Goal: Task Accomplishment & Management: Manage account settings

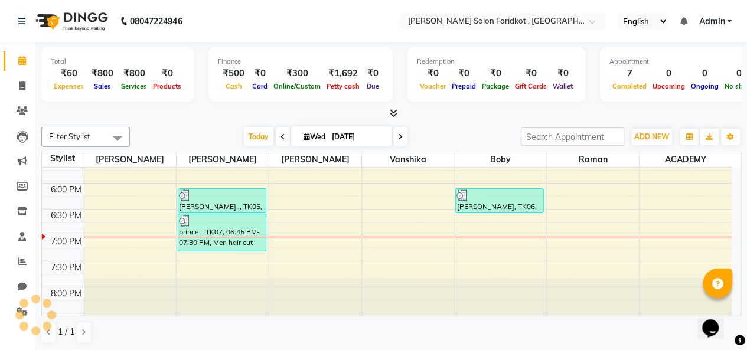
scroll to position [515, 0]
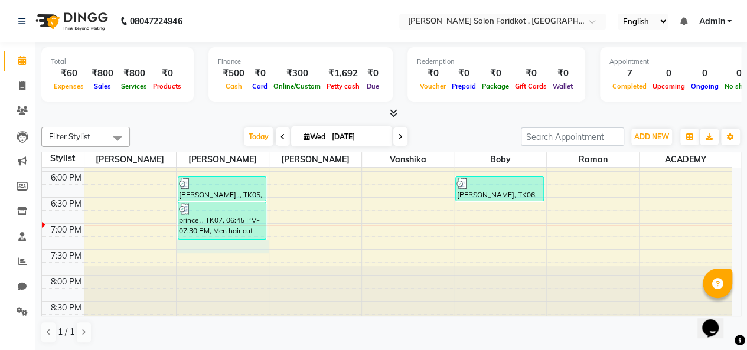
select select "89533"
select select "tentative"
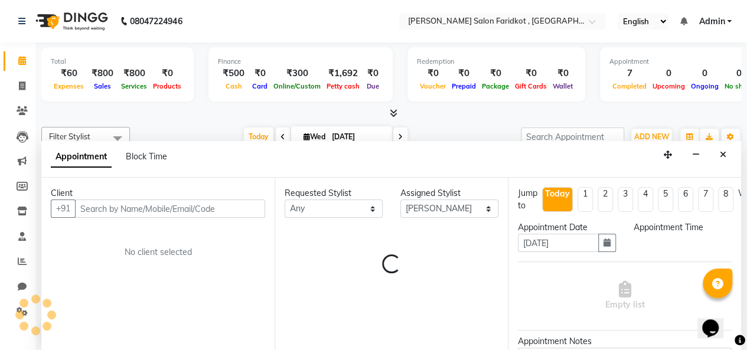
scroll to position [0, 0]
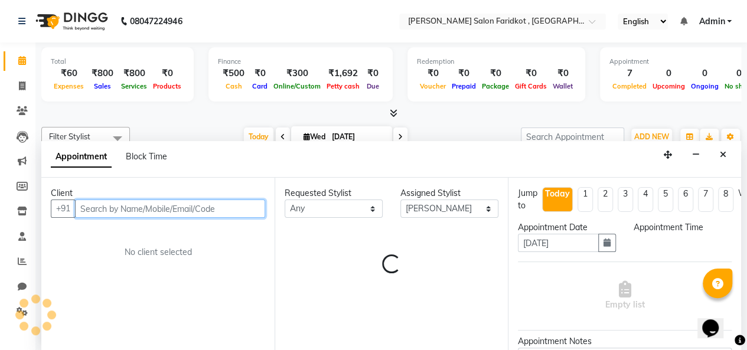
select select "1170"
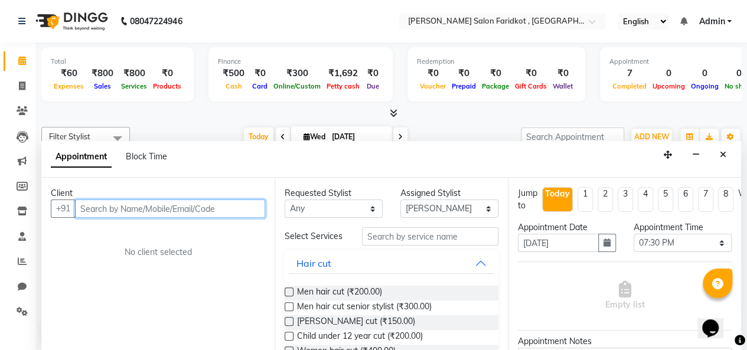
click at [153, 213] on input "text" at bounding box center [170, 209] width 190 height 18
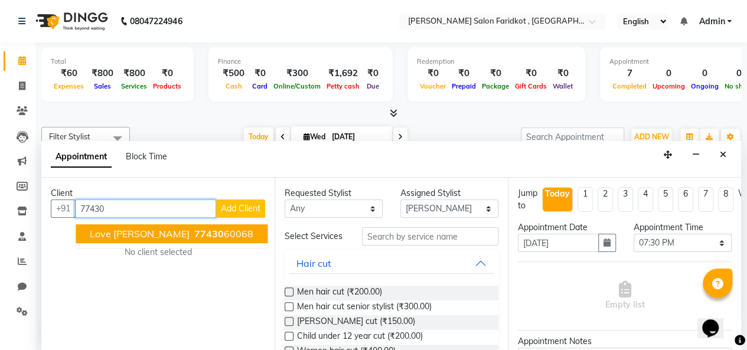
click at [192, 233] on ngb-highlight "77430 60068" at bounding box center [222, 234] width 61 height 12
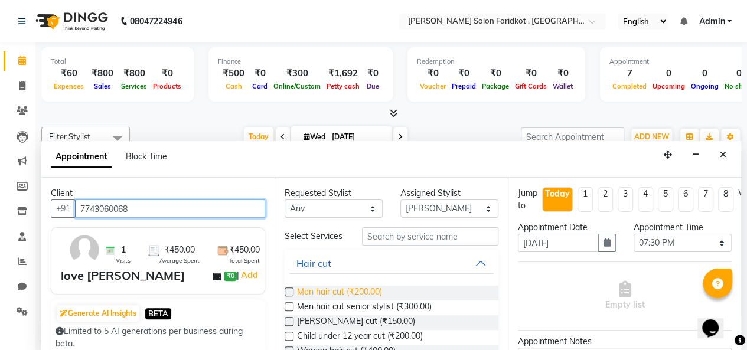
type input "7743060068"
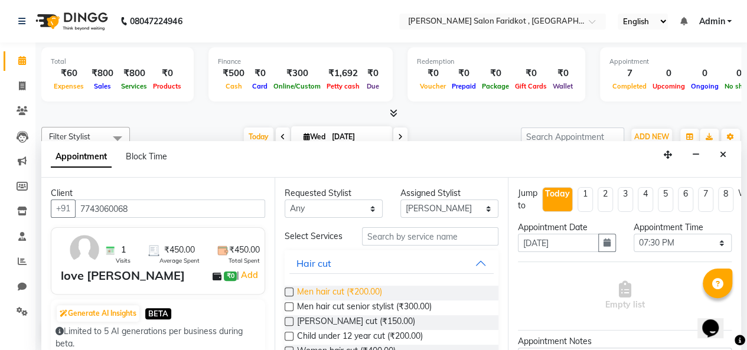
click at [360, 296] on span "Men hair cut (₹200.00)" at bounding box center [339, 293] width 85 height 15
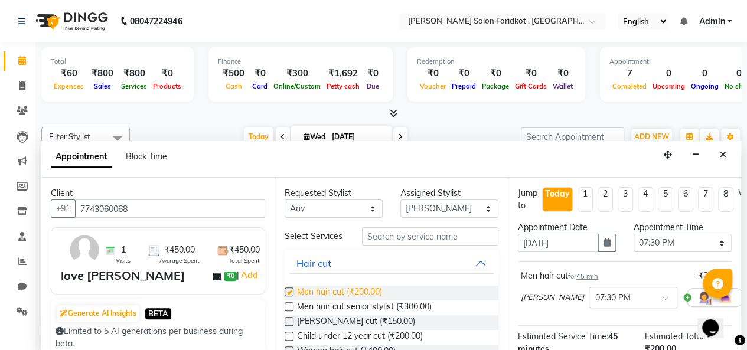
checkbox input "false"
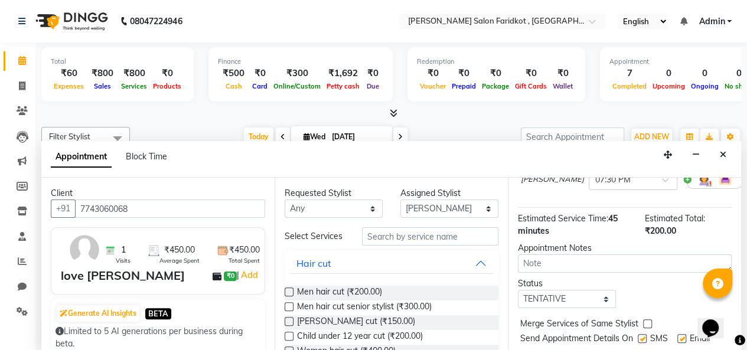
scroll to position [159, 0]
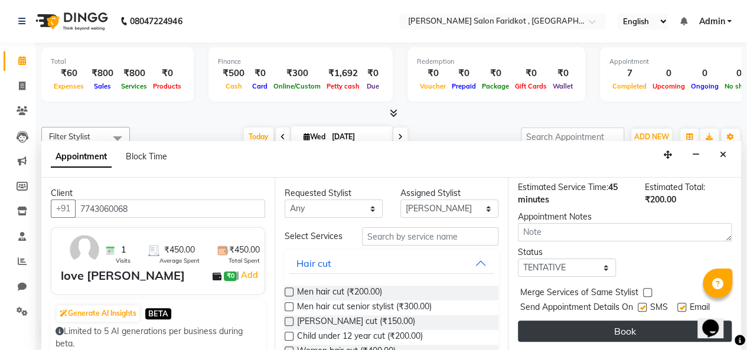
click at [616, 324] on button "Book" at bounding box center [625, 331] width 214 height 21
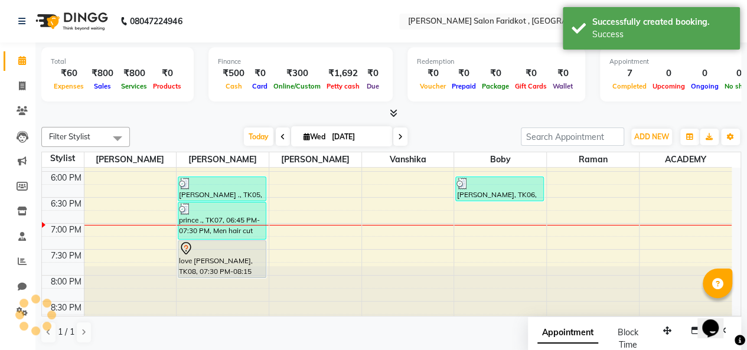
scroll to position [0, 0]
click at [231, 258] on div "love [PERSON_NAME], TK08, 07:30 PM-08:15 PM, Men hair cut" at bounding box center [221, 259] width 87 height 37
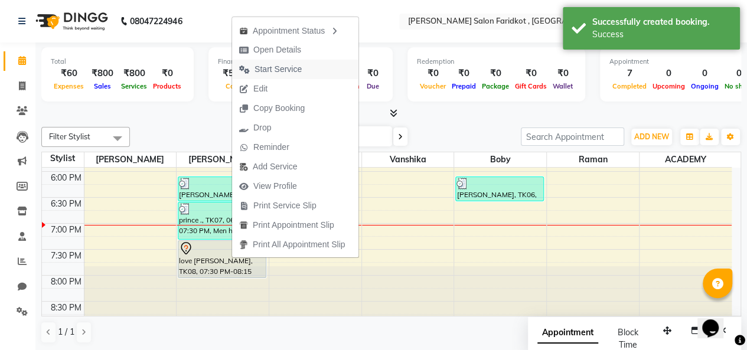
click at [309, 74] on button "Start Service" at bounding box center [295, 69] width 126 height 19
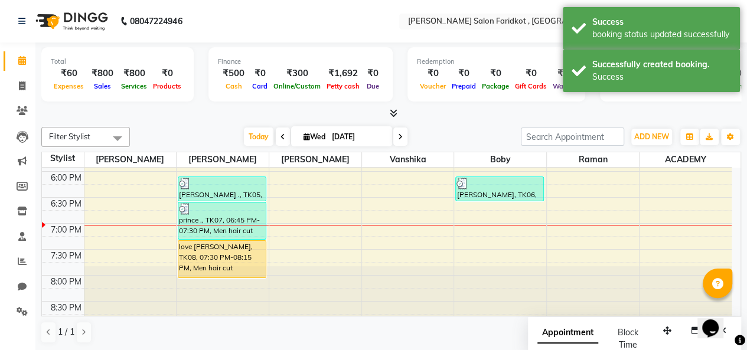
click at [233, 259] on div "love [PERSON_NAME], TK08, 07:30 PM-08:15 PM, Men hair cut" at bounding box center [221, 259] width 87 height 37
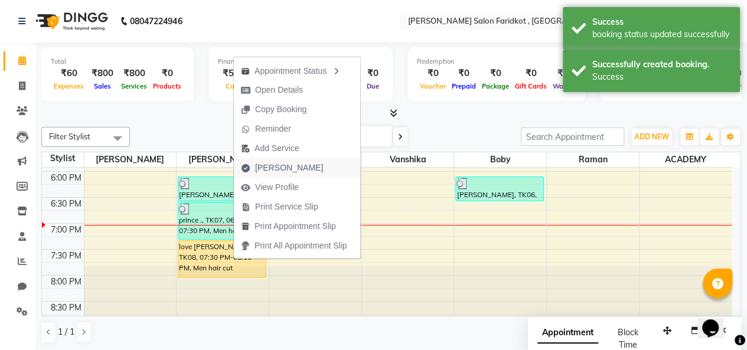
click at [285, 168] on span "[PERSON_NAME]" at bounding box center [289, 168] width 68 height 12
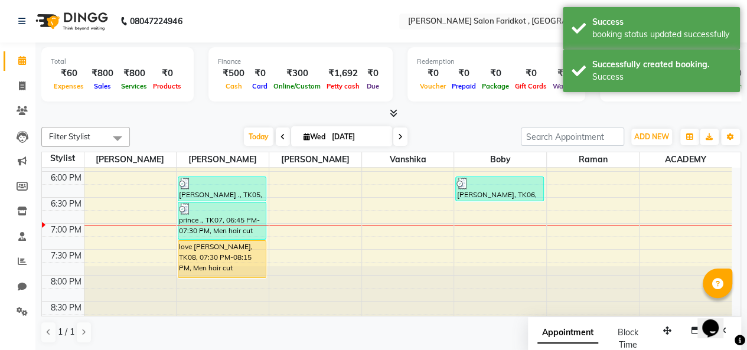
select select "service"
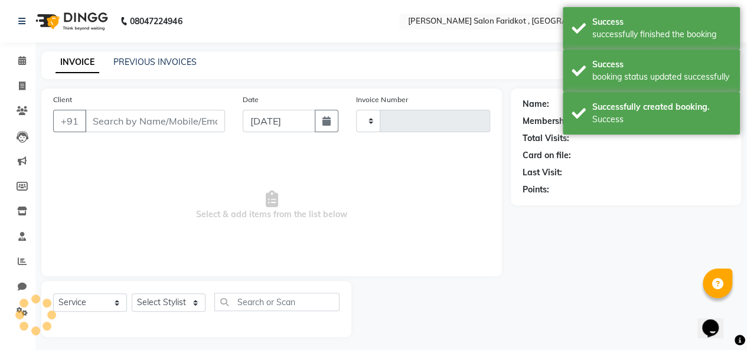
type input "0103"
select select "8789"
type input "7743060068"
select select "89533"
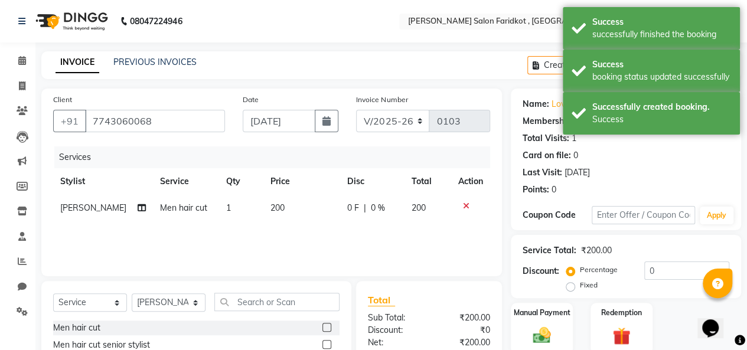
scroll to position [59, 0]
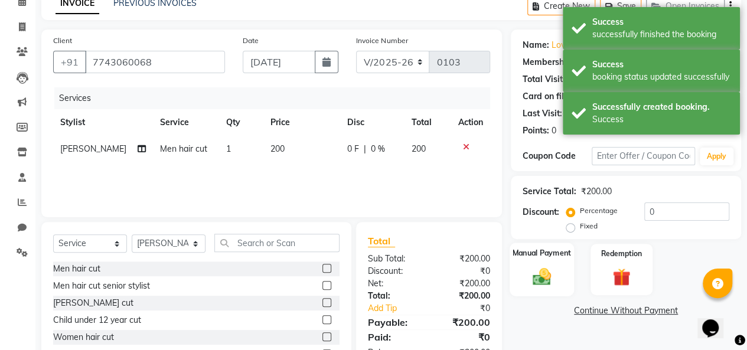
click at [554, 269] on img at bounding box center [542, 276] width 30 height 21
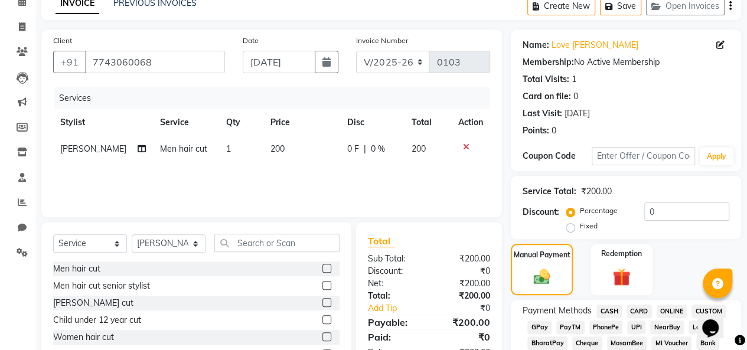
click at [609, 313] on span "CASH" at bounding box center [608, 312] width 25 height 14
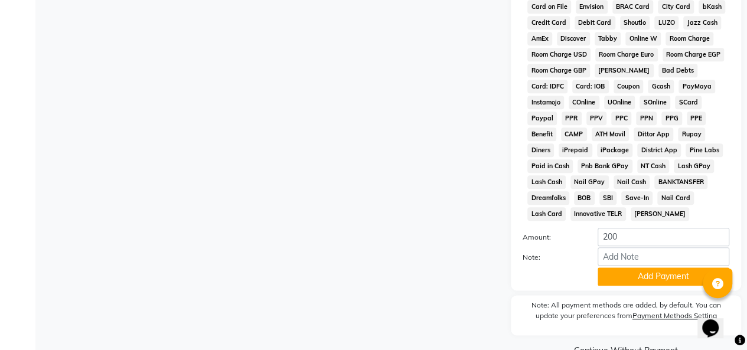
scroll to position [585, 0]
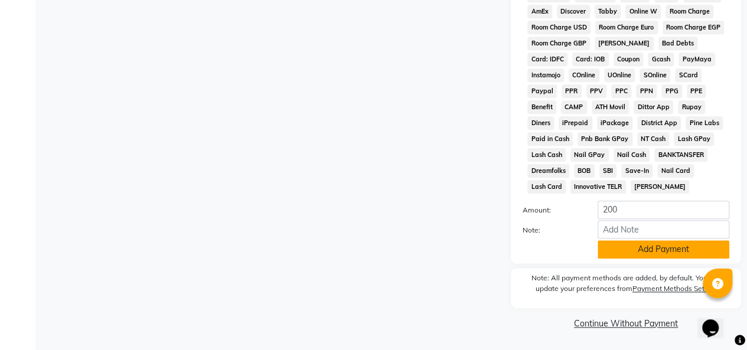
click at [662, 256] on button "Add Payment" at bounding box center [663, 249] width 132 height 18
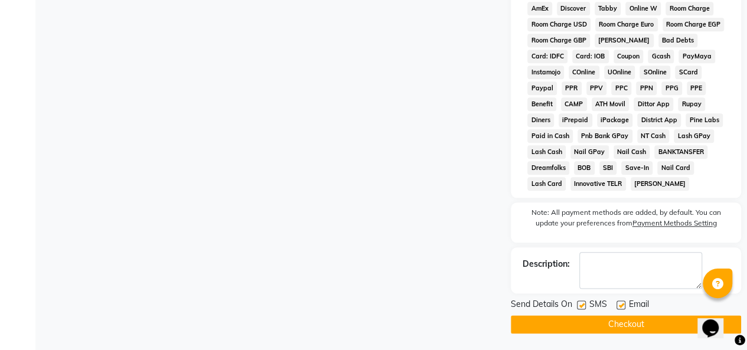
click at [621, 323] on button "Checkout" at bounding box center [626, 324] width 230 height 18
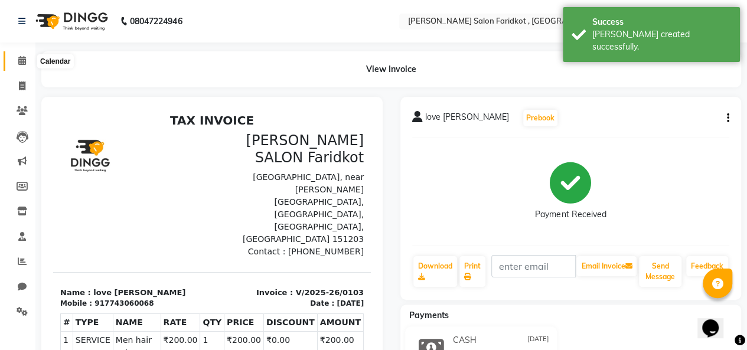
click at [18, 62] on icon at bounding box center [22, 60] width 8 height 9
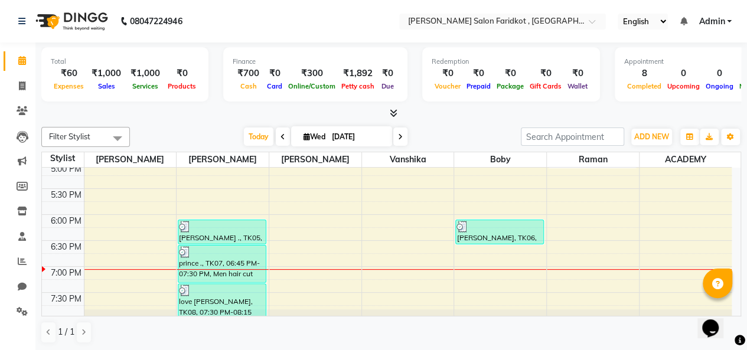
scroll to position [515, 0]
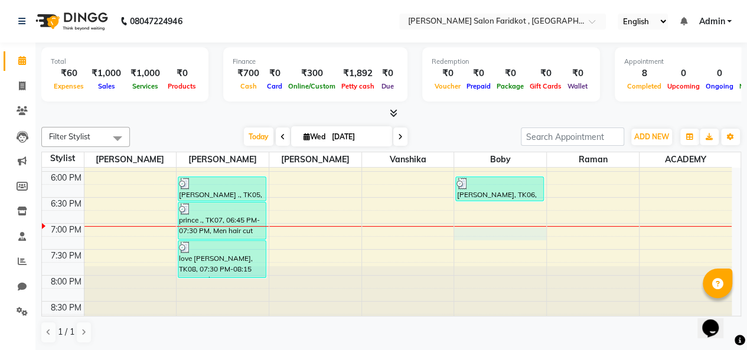
select select "89536"
select select "1155"
select select "tentative"
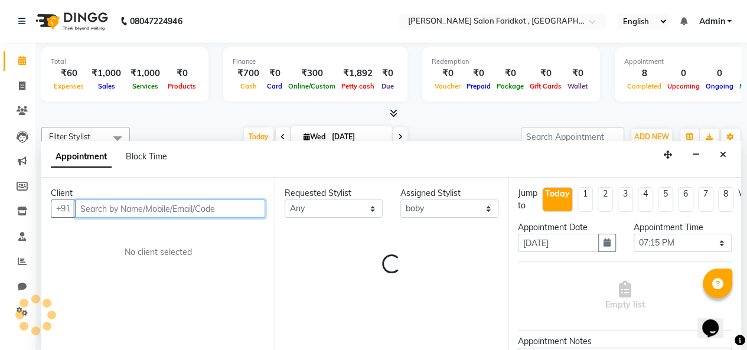
scroll to position [0, 0]
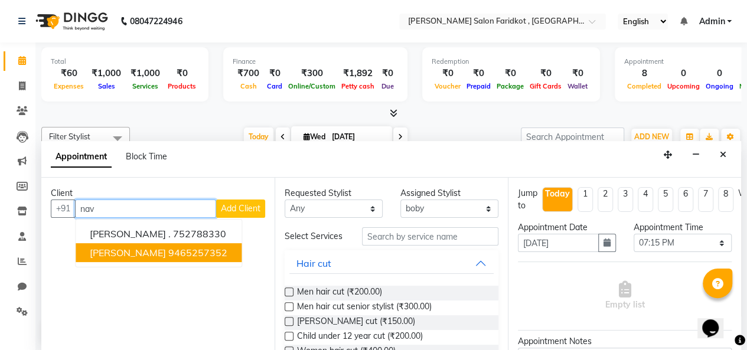
click at [158, 251] on button "[PERSON_NAME] 9465257352" at bounding box center [159, 252] width 166 height 19
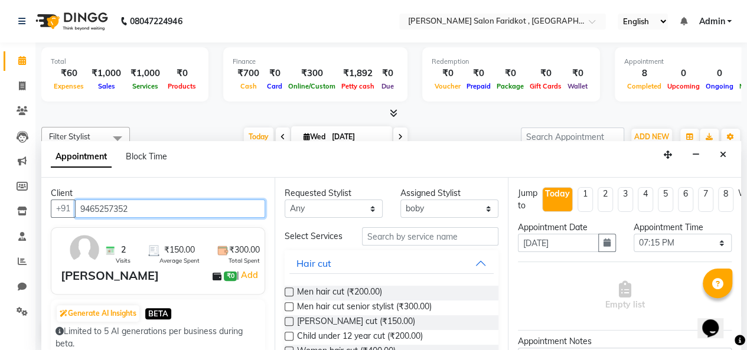
type input "9465257352"
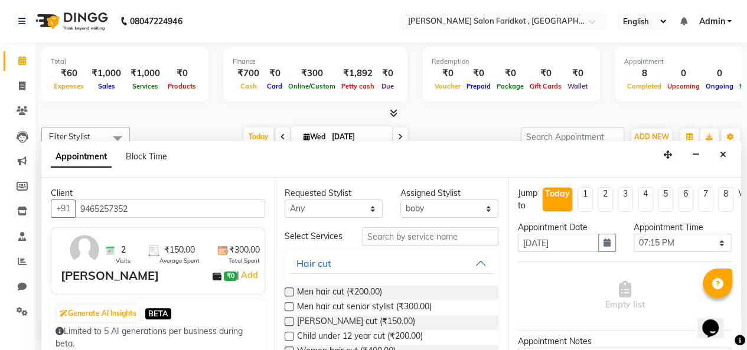
click at [425, 325] on div "[PERSON_NAME] cut (₹150.00)" at bounding box center [392, 322] width 214 height 15
click at [357, 326] on span "[PERSON_NAME] cut (₹150.00)" at bounding box center [356, 322] width 118 height 15
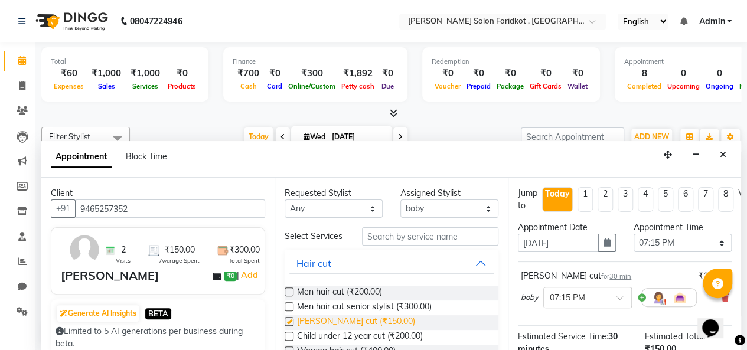
checkbox input "false"
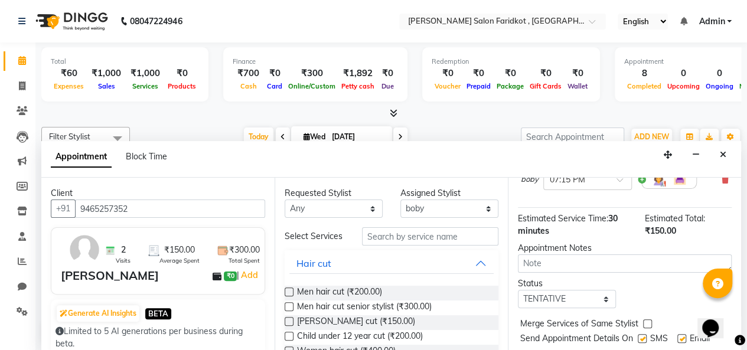
scroll to position [158, 0]
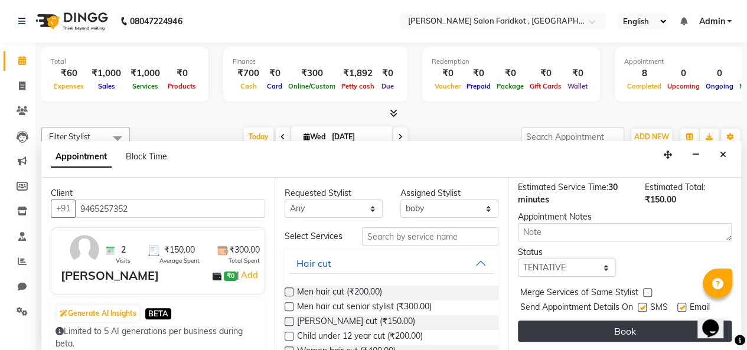
click at [615, 321] on button "Book" at bounding box center [625, 331] width 214 height 21
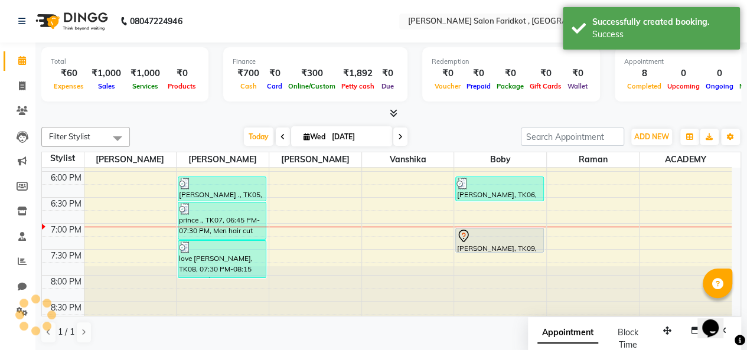
scroll to position [0, 0]
click at [505, 236] on div at bounding box center [499, 236] width 86 height 14
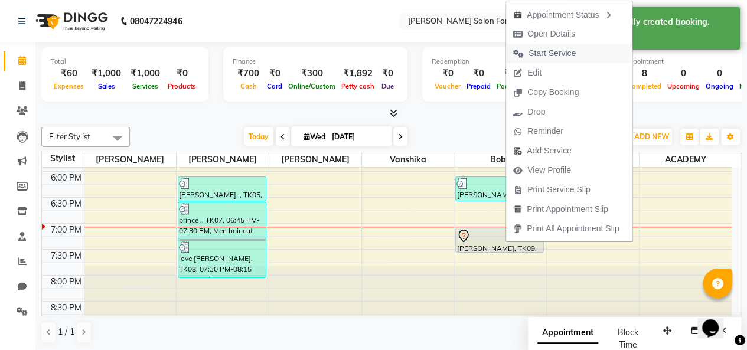
click at [572, 54] on span "Start Service" at bounding box center [551, 53] width 47 height 12
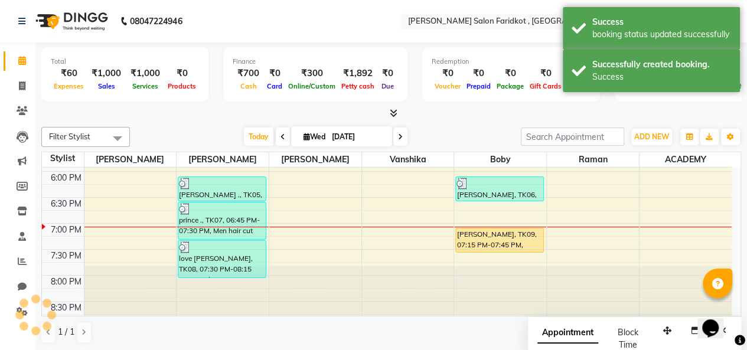
click at [512, 245] on div "[PERSON_NAME], TK09, 07:15 PM-07:45 PM, [PERSON_NAME] cut" at bounding box center [499, 240] width 87 height 24
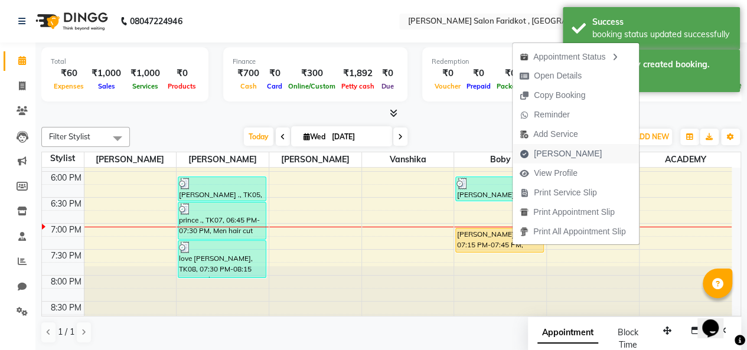
click at [551, 153] on span "[PERSON_NAME]" at bounding box center [568, 154] width 68 height 12
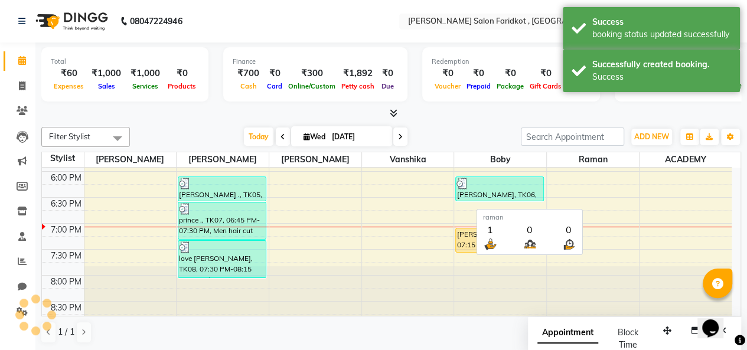
select select "service"
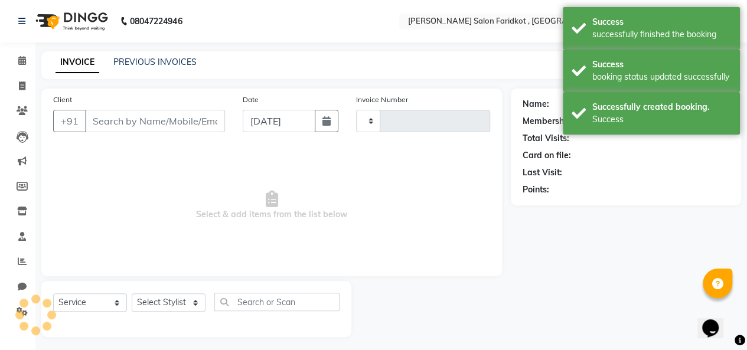
type input "0104"
select select "8789"
type input "9465257352"
select select "89536"
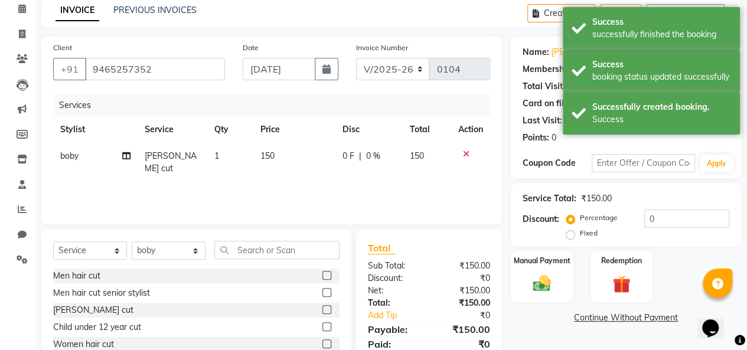
scroll to position [59, 0]
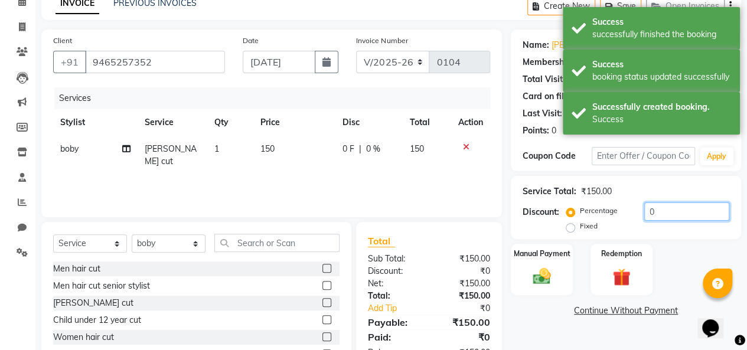
click at [667, 210] on input "0" at bounding box center [686, 211] width 85 height 18
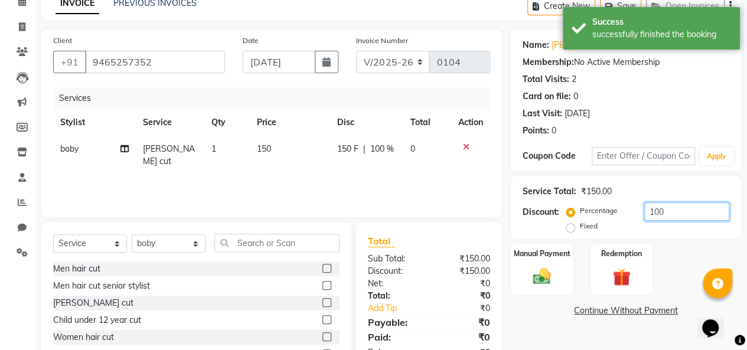
type input "100"
click at [573, 232] on div "Percentage Fixed" at bounding box center [607, 219] width 76 height 31
click at [580, 224] on label "Fixed" at bounding box center [589, 226] width 18 height 11
click at [571, 224] on input "Fixed" at bounding box center [573, 226] width 8 height 8
radio input "true"
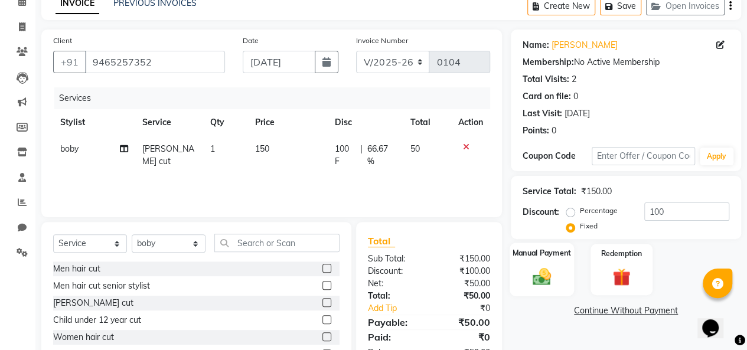
click at [541, 282] on img at bounding box center [542, 276] width 30 height 21
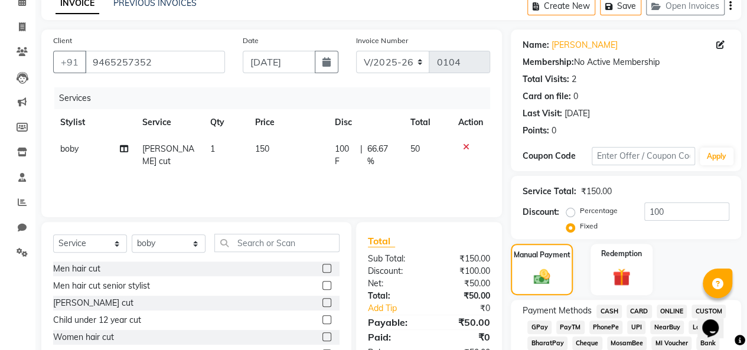
click at [612, 308] on span "CASH" at bounding box center [608, 312] width 25 height 14
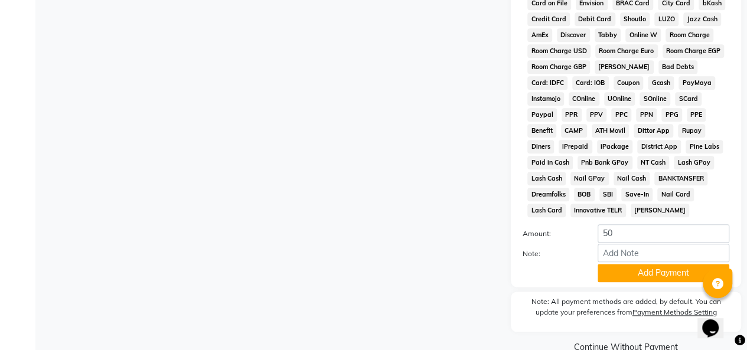
scroll to position [585, 0]
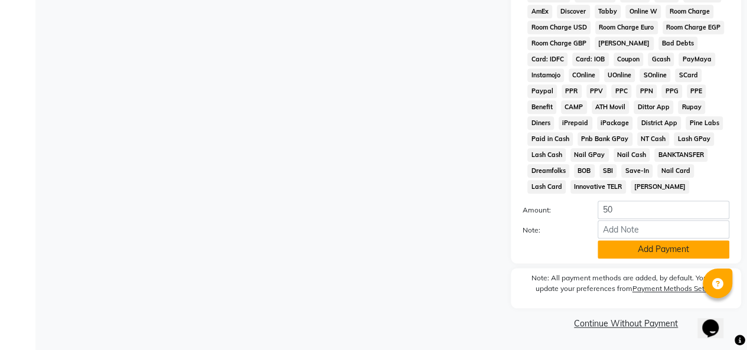
click at [685, 247] on button "Add Payment" at bounding box center [663, 249] width 132 height 18
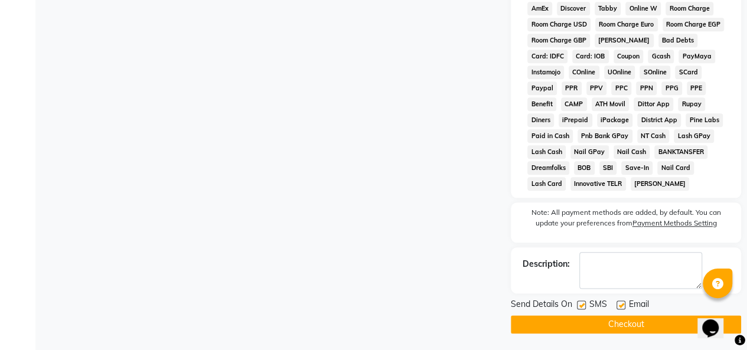
click at [619, 332] on button "Checkout" at bounding box center [626, 324] width 230 height 18
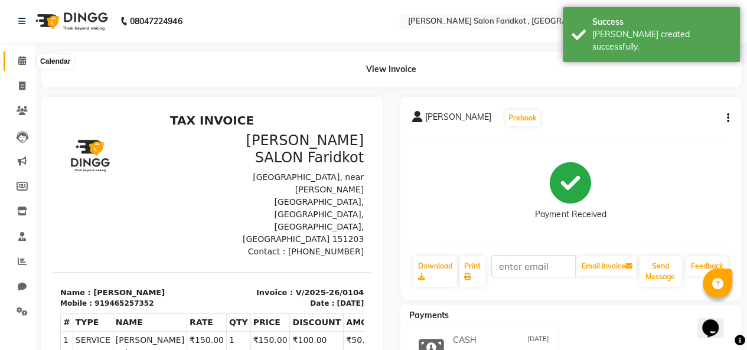
click at [23, 63] on icon at bounding box center [22, 60] width 8 height 9
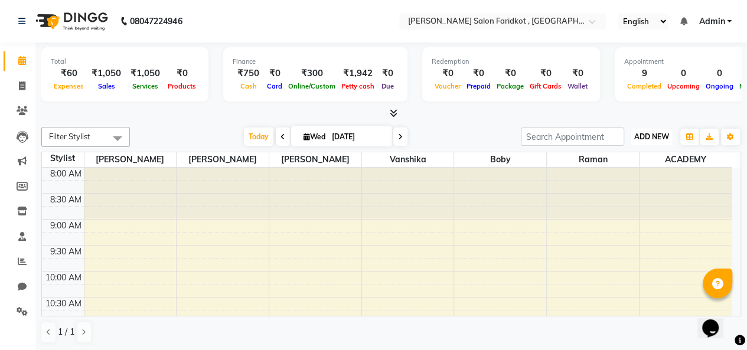
click at [650, 138] on span "ADD NEW" at bounding box center [651, 136] width 35 height 9
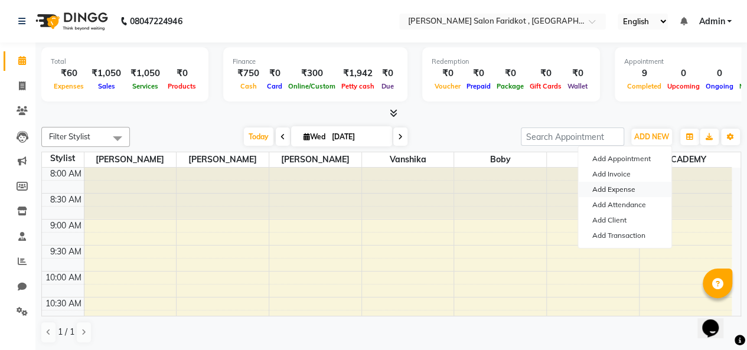
click at [642, 190] on link "Add Expense" at bounding box center [624, 189] width 93 height 15
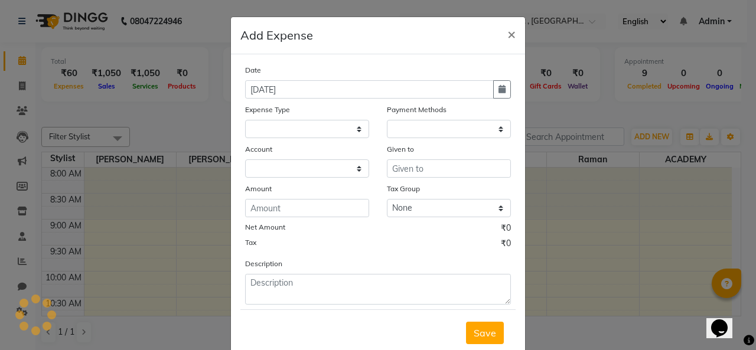
select select "1"
select select "8097"
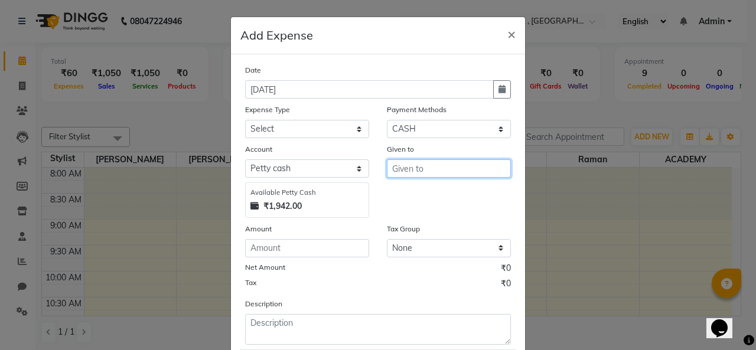
drag, startPoint x: 406, startPoint y: 177, endPoint x: 409, endPoint y: 171, distance: 6.4
click at [409, 173] on input "text" at bounding box center [449, 168] width 124 height 18
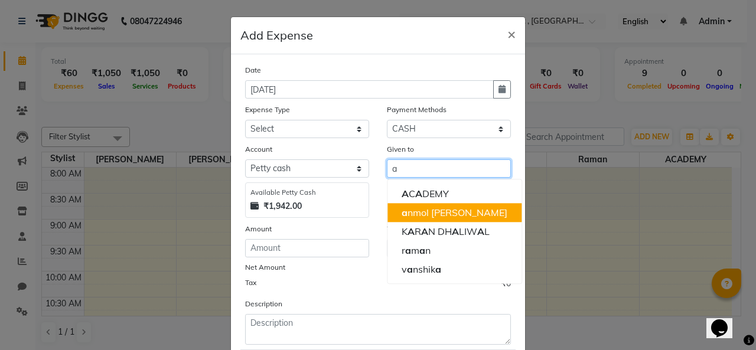
click at [434, 211] on ngb-highlight "a nmol [PERSON_NAME]" at bounding box center [454, 213] width 106 height 12
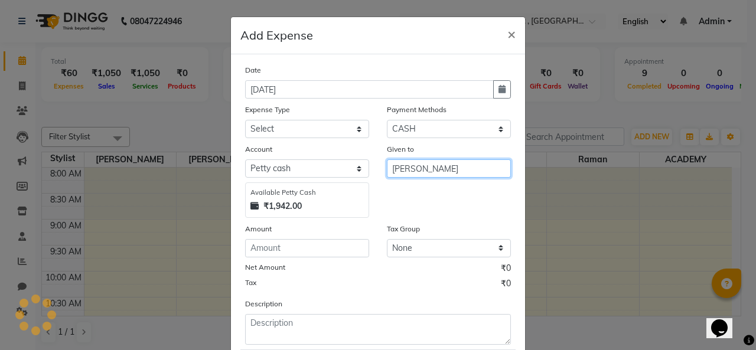
type input "[PERSON_NAME]"
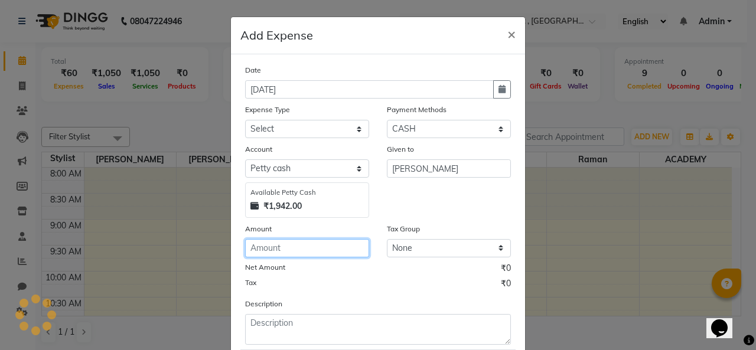
click at [272, 250] on input "number" at bounding box center [307, 248] width 124 height 18
type input "120"
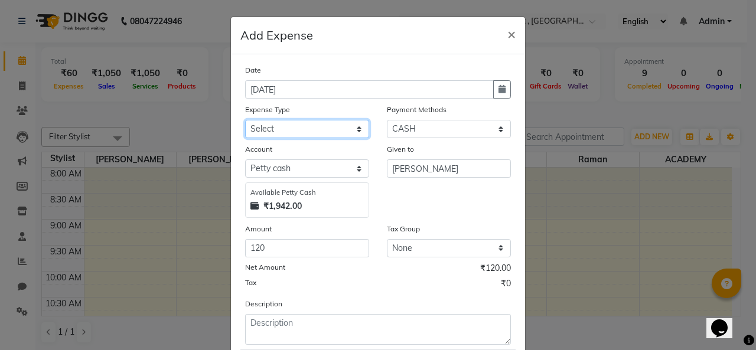
click at [355, 126] on select "Select Advance Salary Bank charges Car maintenance Cash transfer to bank Cash t…" at bounding box center [307, 129] width 124 height 18
select select "18"
click at [245, 120] on select "Select Advance Salary Bank charges Car maintenance Cash transfer to bank Cash t…" at bounding box center [307, 129] width 124 height 18
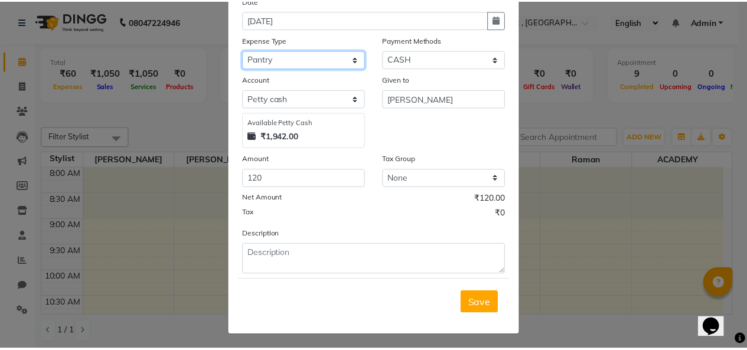
scroll to position [70, 0]
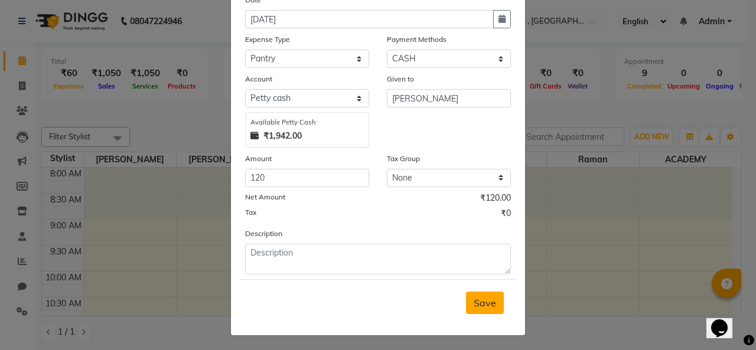
click at [477, 300] on span "Save" at bounding box center [484, 303] width 22 height 12
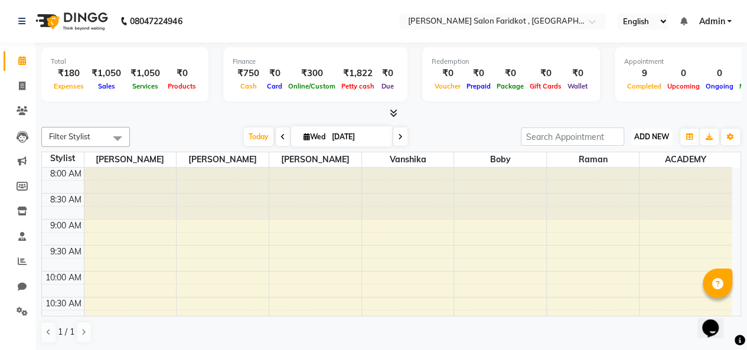
click at [643, 140] on span "ADD NEW" at bounding box center [651, 136] width 35 height 9
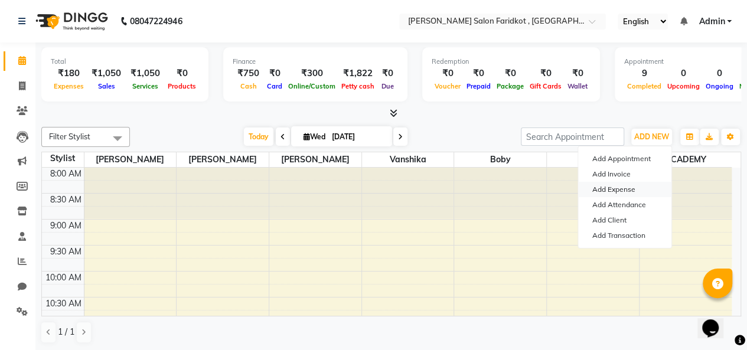
click at [639, 188] on link "Add Expense" at bounding box center [624, 189] width 93 height 15
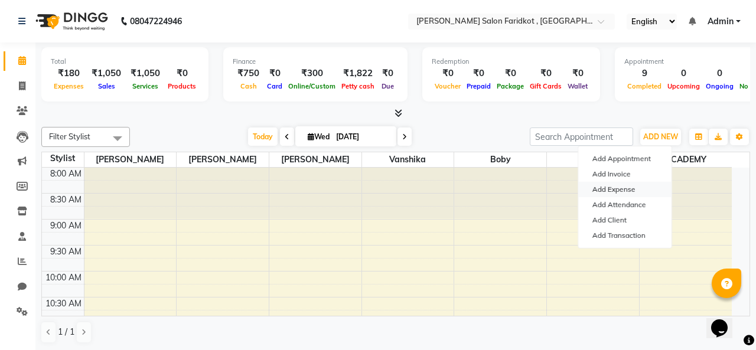
select select "1"
select select "8097"
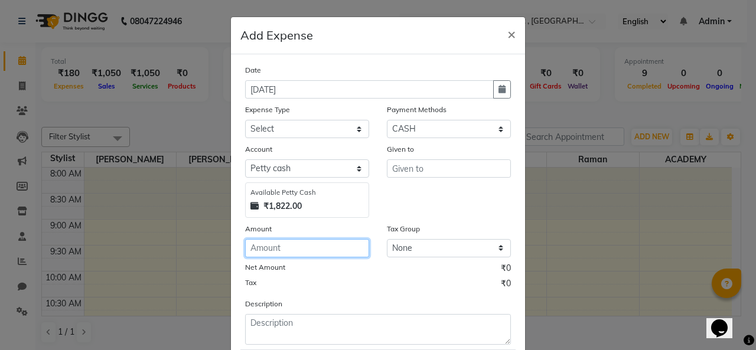
click at [261, 248] on input "number" at bounding box center [307, 248] width 124 height 18
type input "100"
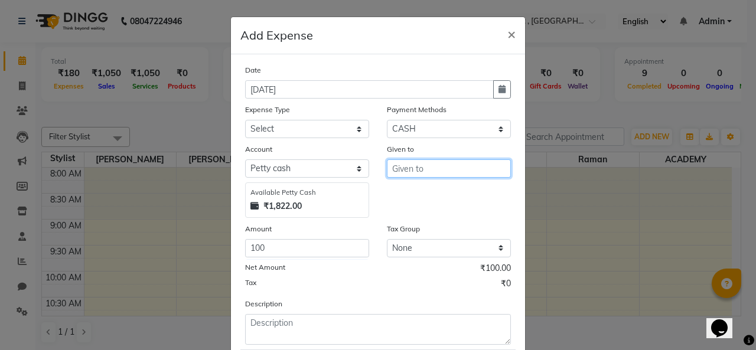
click at [417, 175] on input "text" at bounding box center [449, 168] width 124 height 18
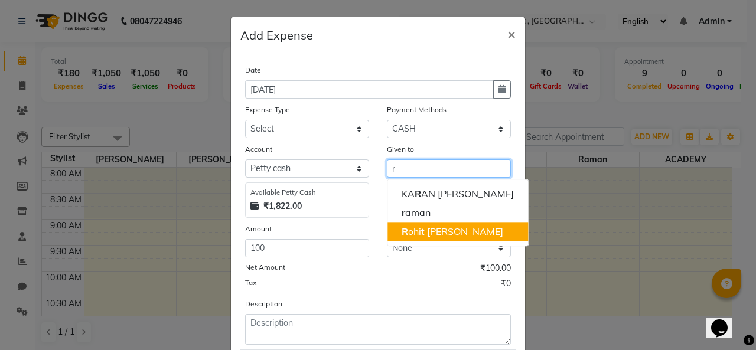
click at [419, 230] on ngb-highlight "R ohit GILL" at bounding box center [452, 232] width 102 height 12
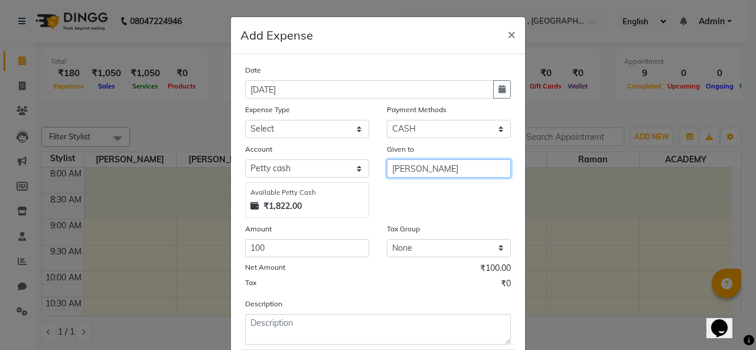
type input "[PERSON_NAME]"
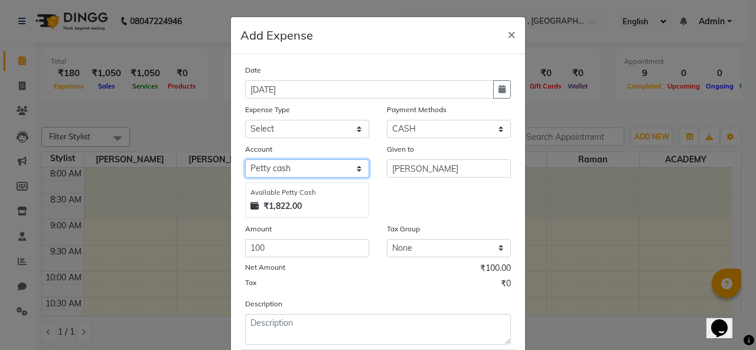
click at [352, 167] on select "Select Petty cash Default account" at bounding box center [307, 168] width 124 height 18
click at [355, 170] on select "Select Petty cash Default account" at bounding box center [307, 168] width 124 height 18
click at [354, 172] on select "Select Petty cash Default account" at bounding box center [307, 168] width 124 height 18
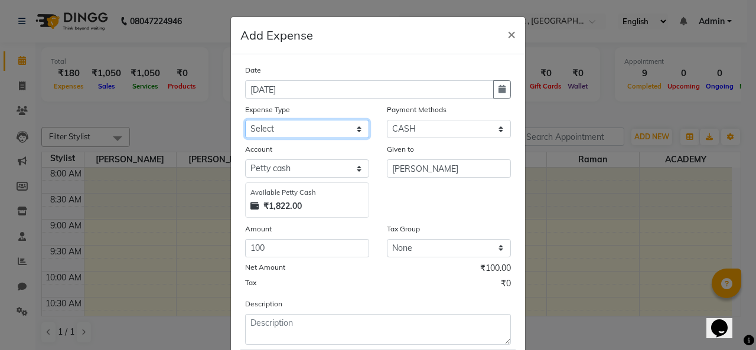
click at [355, 128] on select "Select Advance Salary Bank charges Car maintenance Cash transfer to bank Cash t…" at bounding box center [307, 129] width 124 height 18
select select "10"
click at [245, 120] on select "Select Advance Salary Bank charges Car maintenance Cash transfer to bank Cash t…" at bounding box center [307, 129] width 124 height 18
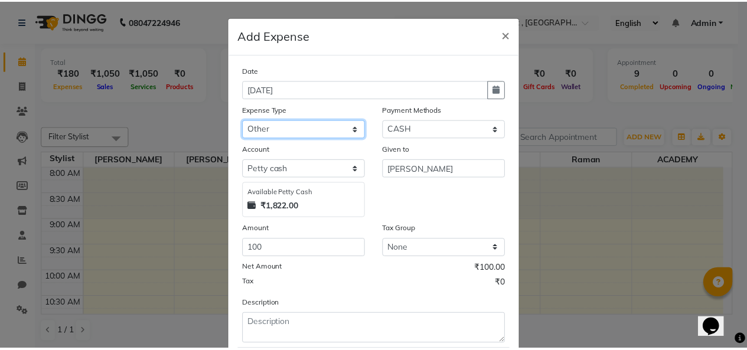
scroll to position [70, 0]
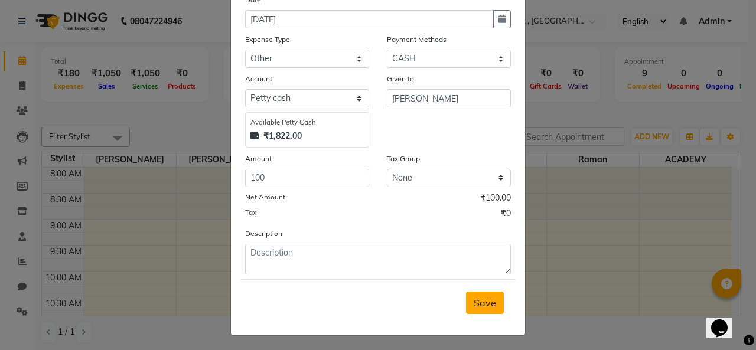
click at [478, 302] on span "Save" at bounding box center [484, 303] width 22 height 12
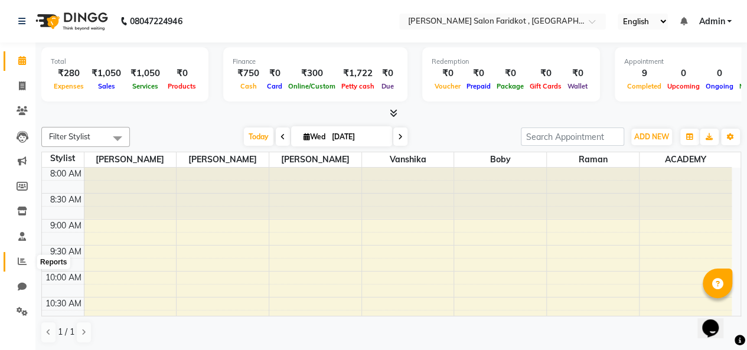
click at [30, 258] on span at bounding box center [22, 262] width 21 height 14
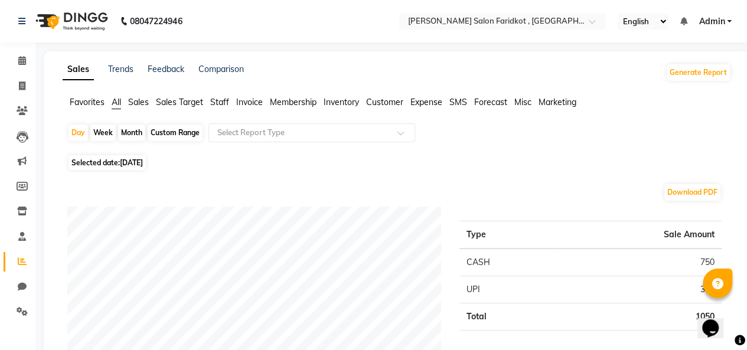
click at [79, 161] on span "Selected date: 03-09-2025" at bounding box center [106, 162] width 77 height 15
select select "9"
select select "2025"
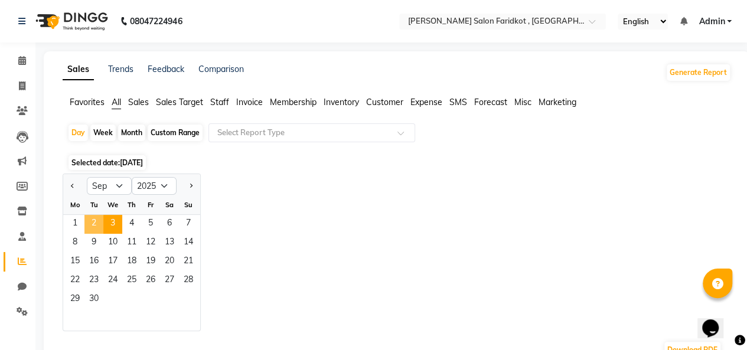
click at [85, 228] on span "2" at bounding box center [93, 224] width 19 height 19
click at [92, 226] on span "2" at bounding box center [93, 224] width 19 height 19
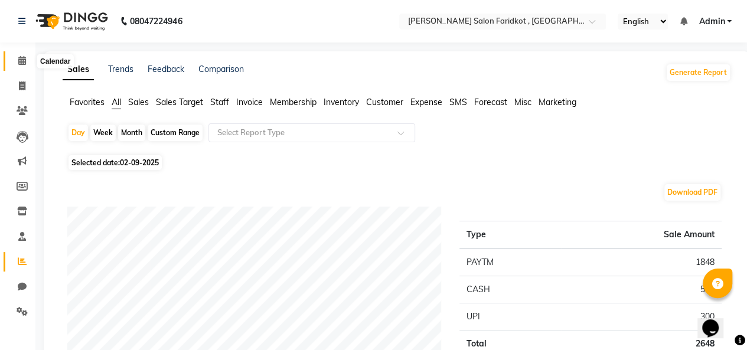
click at [17, 57] on span at bounding box center [22, 61] width 21 height 14
